Goal: Task Accomplishment & Management: Manage account settings

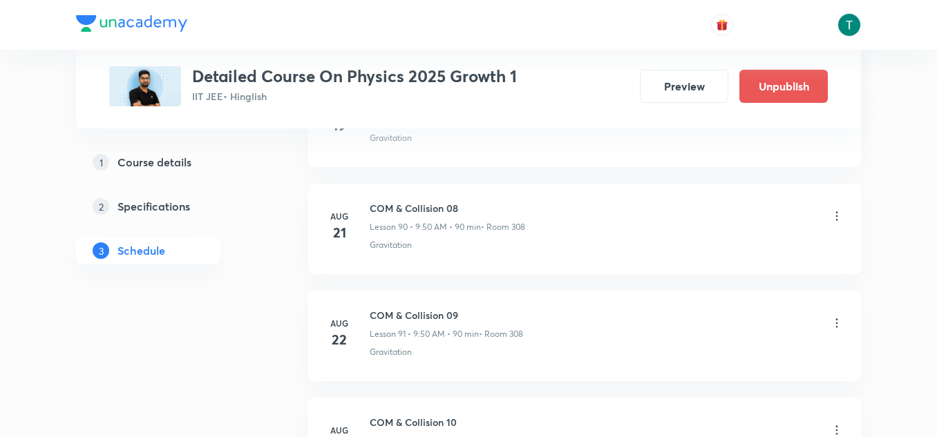
scroll to position [10513, 0]
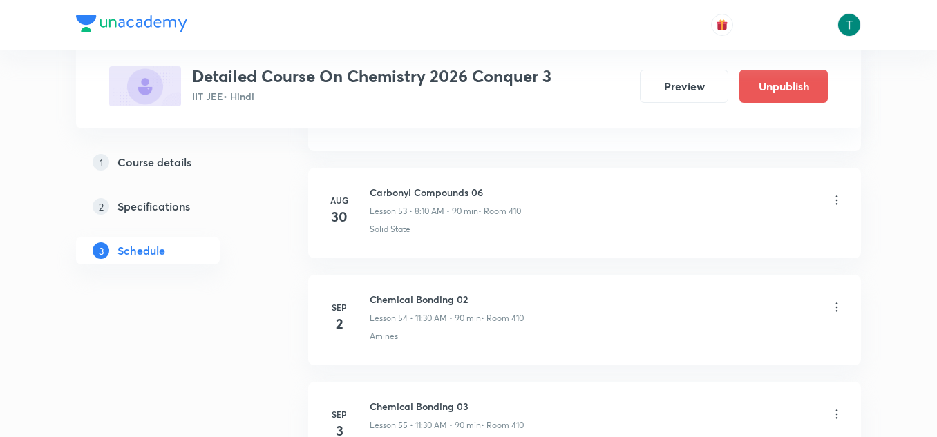
scroll to position [6399, 0]
click at [839, 308] on icon at bounding box center [837, 306] width 14 height 14
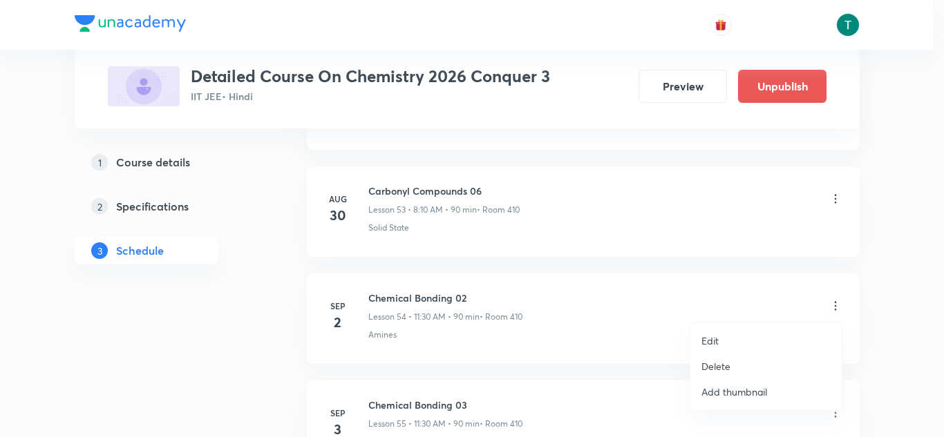
click at [721, 340] on li "Edit" at bounding box center [765, 341] width 151 height 26
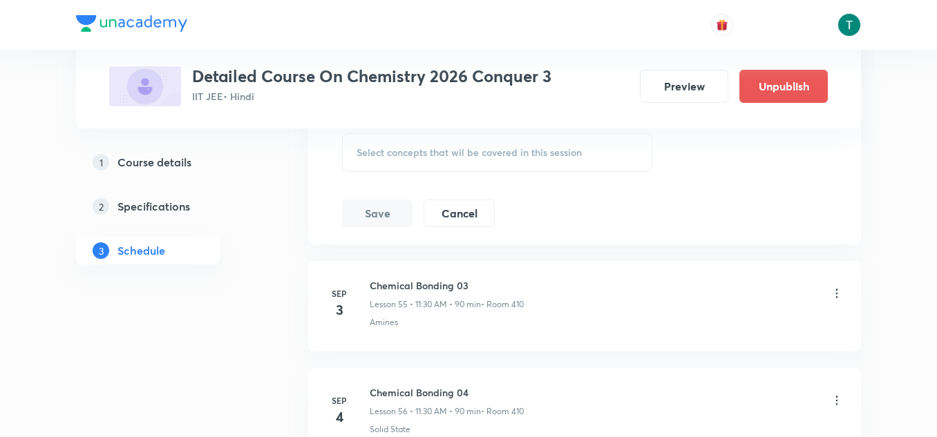
click at [431, 164] on div "Select concepts that wil be covered in this session" at bounding box center [497, 152] width 310 height 39
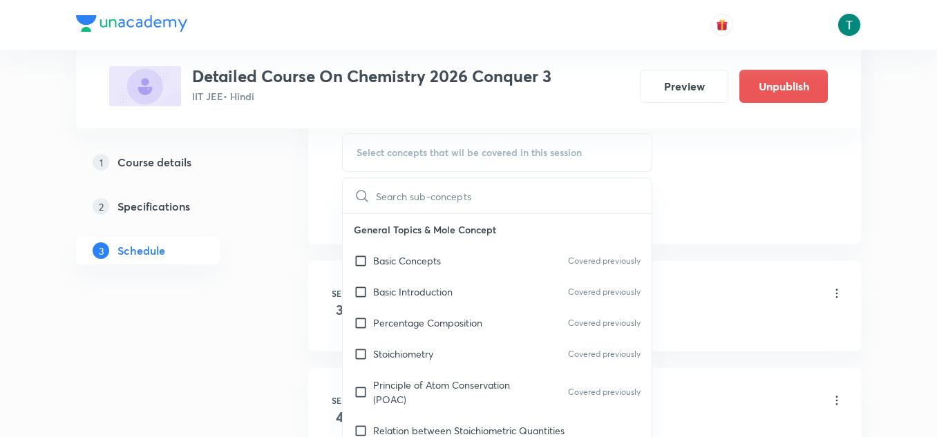
click at [449, 288] on p "Basic Introduction" at bounding box center [412, 292] width 79 height 15
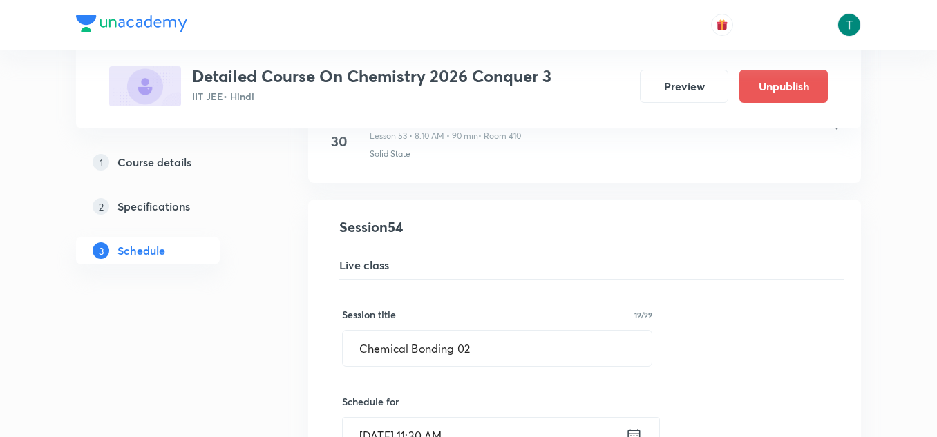
scroll to position [5758, 0]
click at [491, 341] on input "Chemical Bonding 02" at bounding box center [497, 350] width 309 height 35
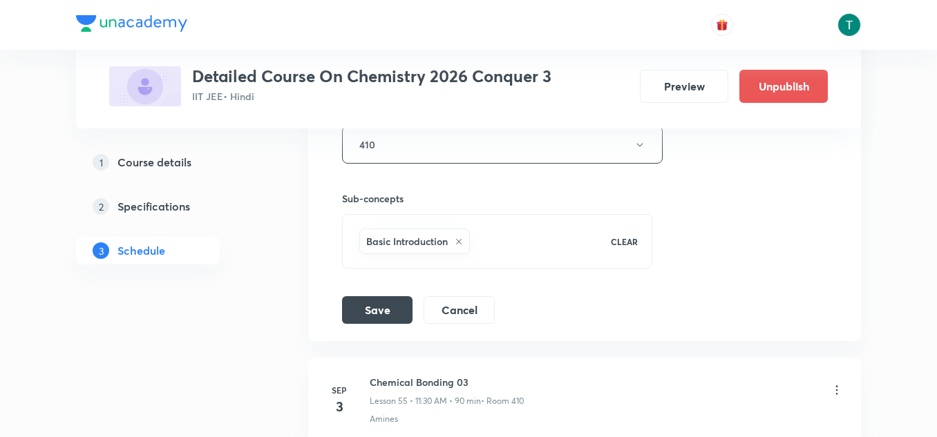
scroll to position [6330, 0]
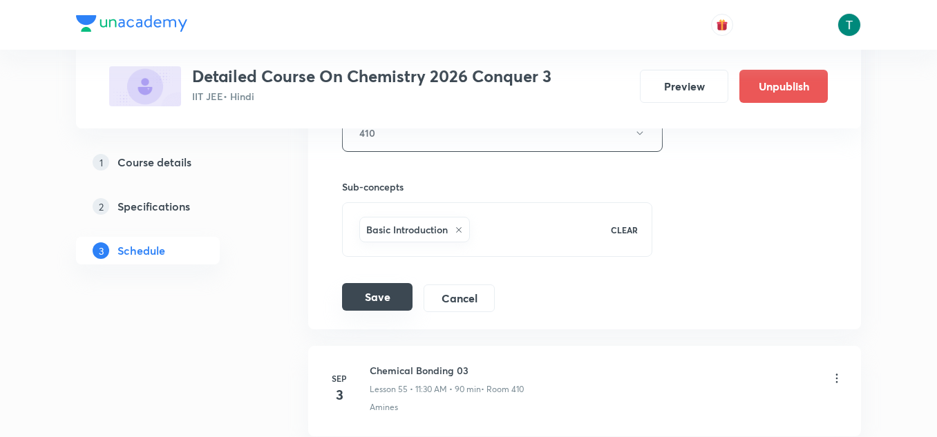
type input "Chemical Bonding 01"
click at [370, 300] on button "Save" at bounding box center [377, 297] width 70 height 28
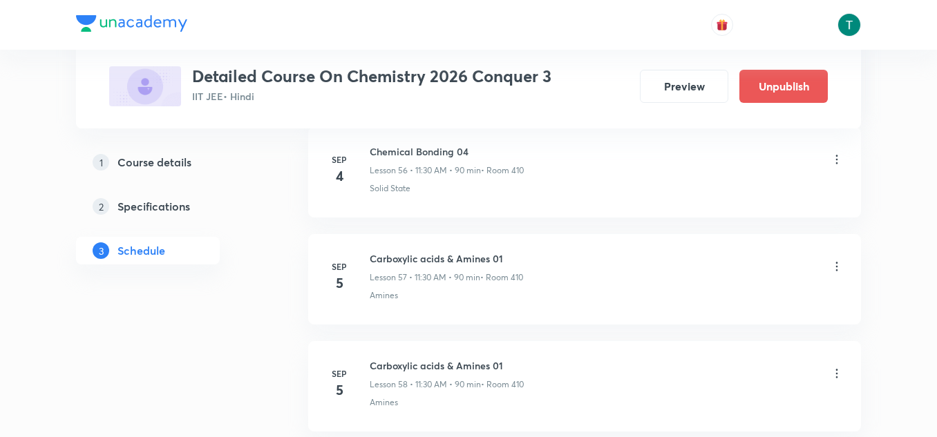
scroll to position [6657, 0]
